Goal: Task Accomplishment & Management: Manage account settings

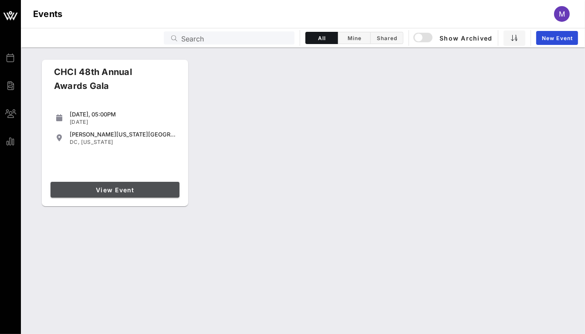
click at [119, 187] on span "View Event" at bounding box center [115, 189] width 122 height 7
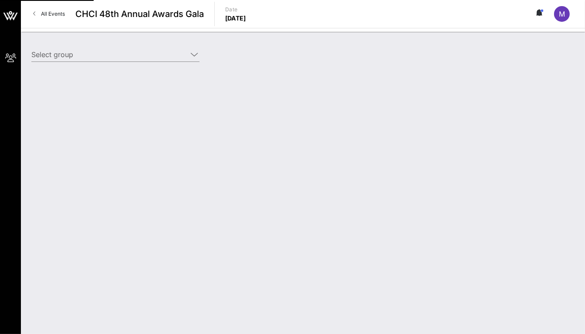
type input "[PERSON_NAME] Corporation ([PERSON_NAME] Corporation) [[PERSON_NAME], [PERSON_N…"
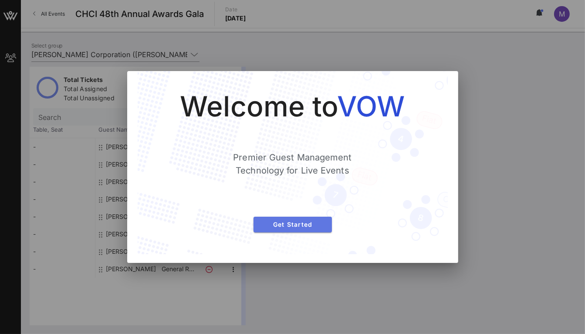
click at [285, 229] on button "Get Started" at bounding box center [293, 225] width 78 height 16
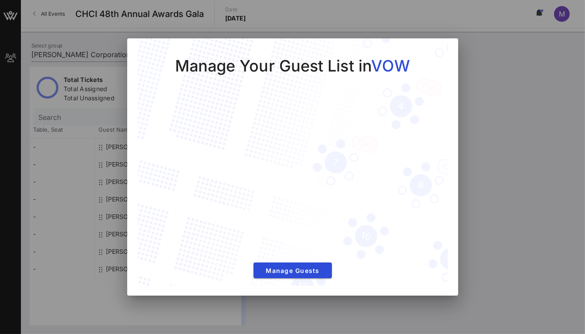
click at [493, 139] on div at bounding box center [292, 167] width 585 height 334
click at [475, 121] on div at bounding box center [292, 167] width 585 height 334
click at [314, 275] on button "Manage Guests" at bounding box center [293, 270] width 78 height 16
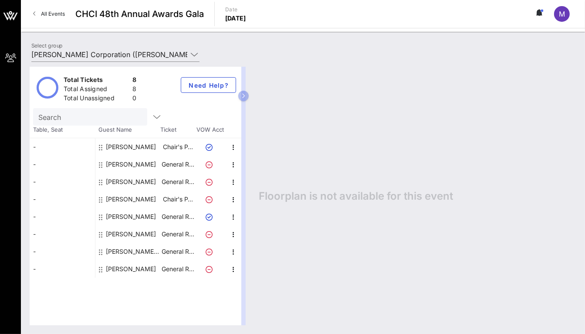
click at [562, 14] on span "M" at bounding box center [562, 14] width 6 height 9
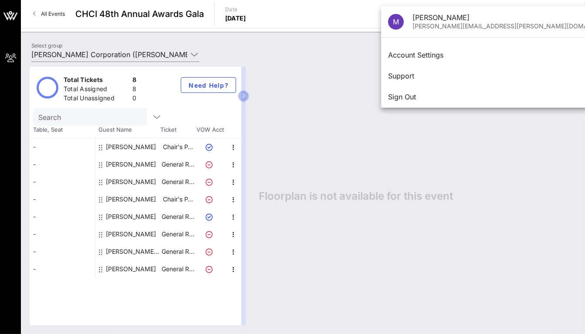
click at [580, 36] on div "Select group [PERSON_NAME] Corporation ([PERSON_NAME] Corporation) [[PERSON_NAM…" at bounding box center [303, 183] width 564 height 302
